Goal: Task Accomplishment & Management: Manage account settings

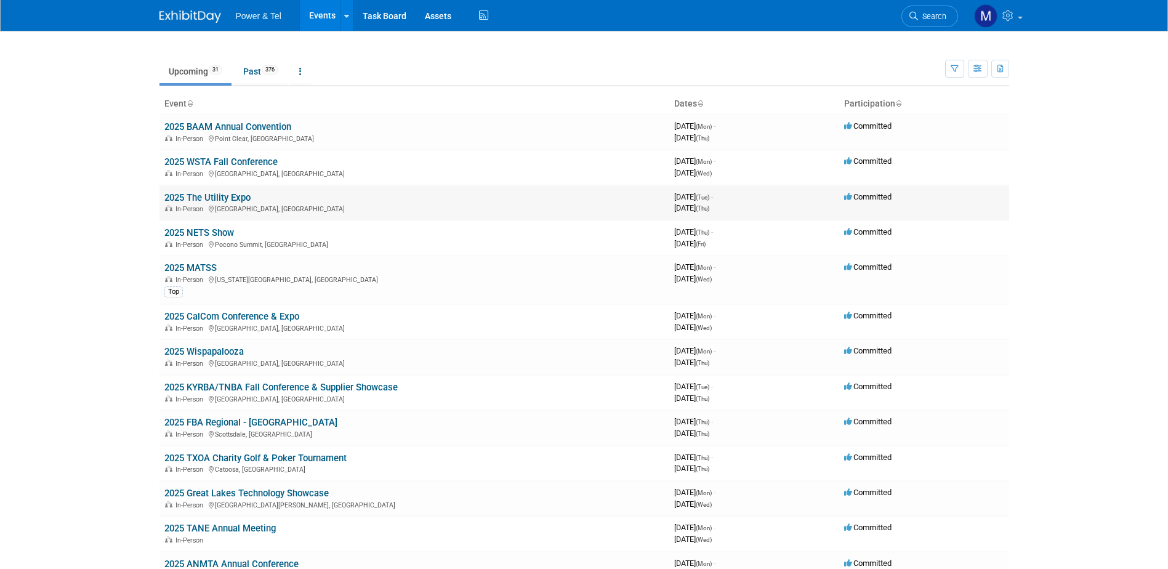
click at [227, 195] on link "2025 The Utility Expo" at bounding box center [207, 197] width 86 height 11
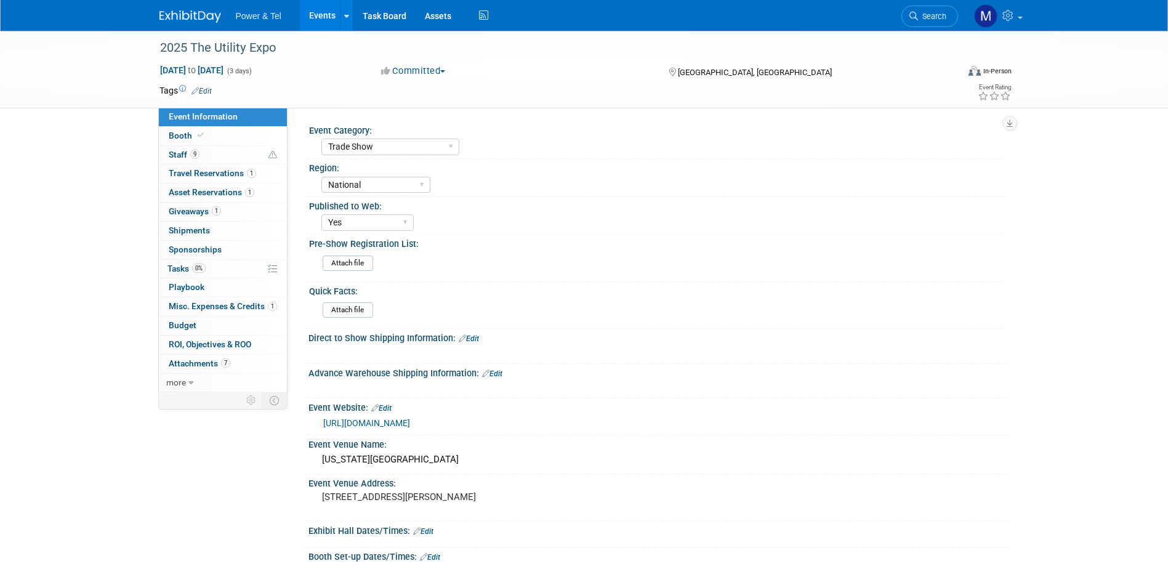
select select "Trade Show"
select select "National"
select select "Yes"
click at [176, 153] on span "Staff 9" at bounding box center [184, 155] width 31 height 10
